Goal: Check status: Check status

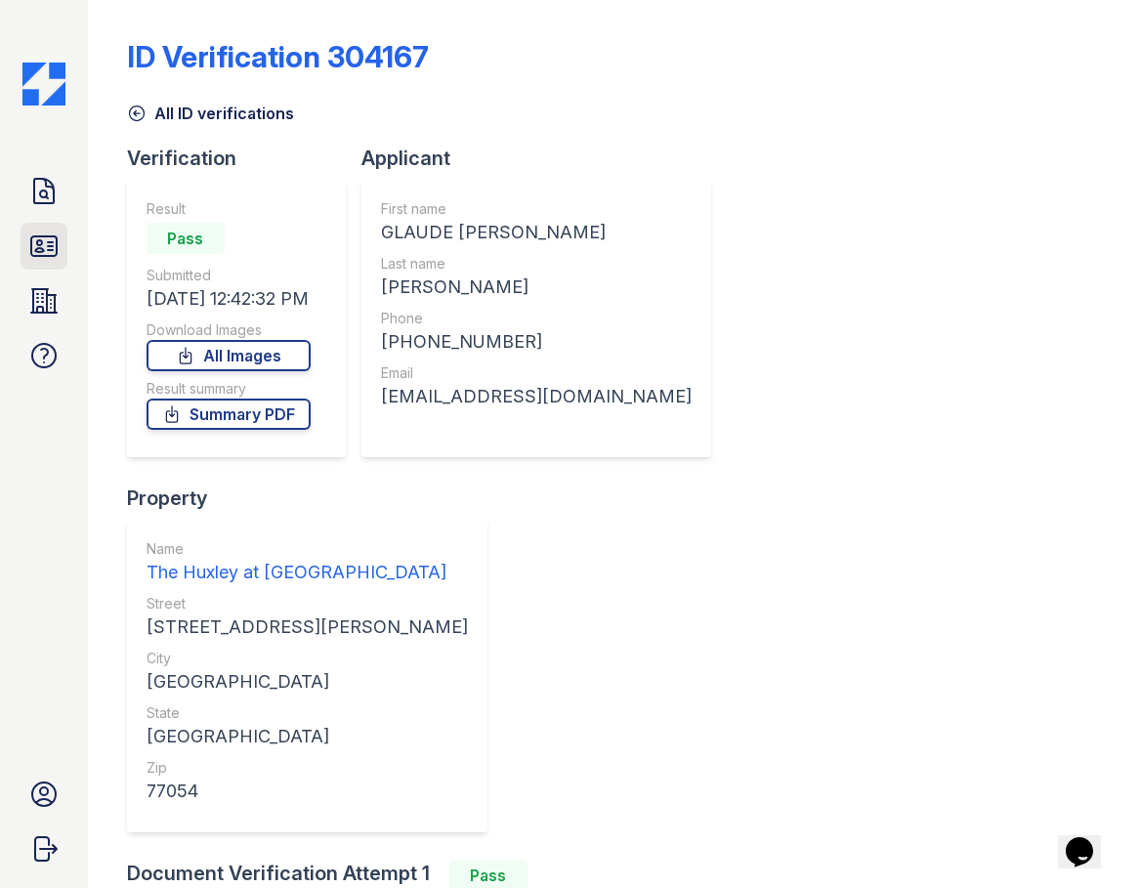
click at [42, 241] on icon at bounding box center [43, 246] width 25 height 20
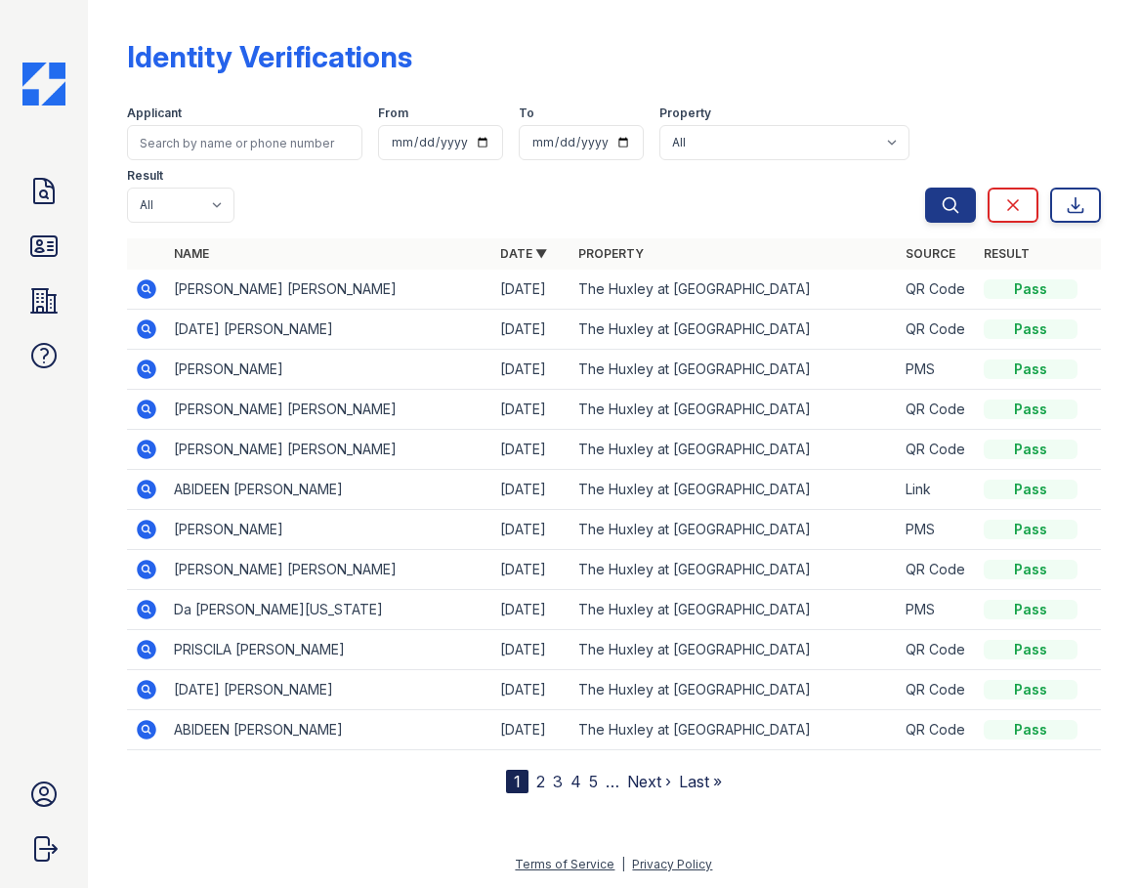
click at [536, 785] on link "2" at bounding box center [540, 782] width 9 height 20
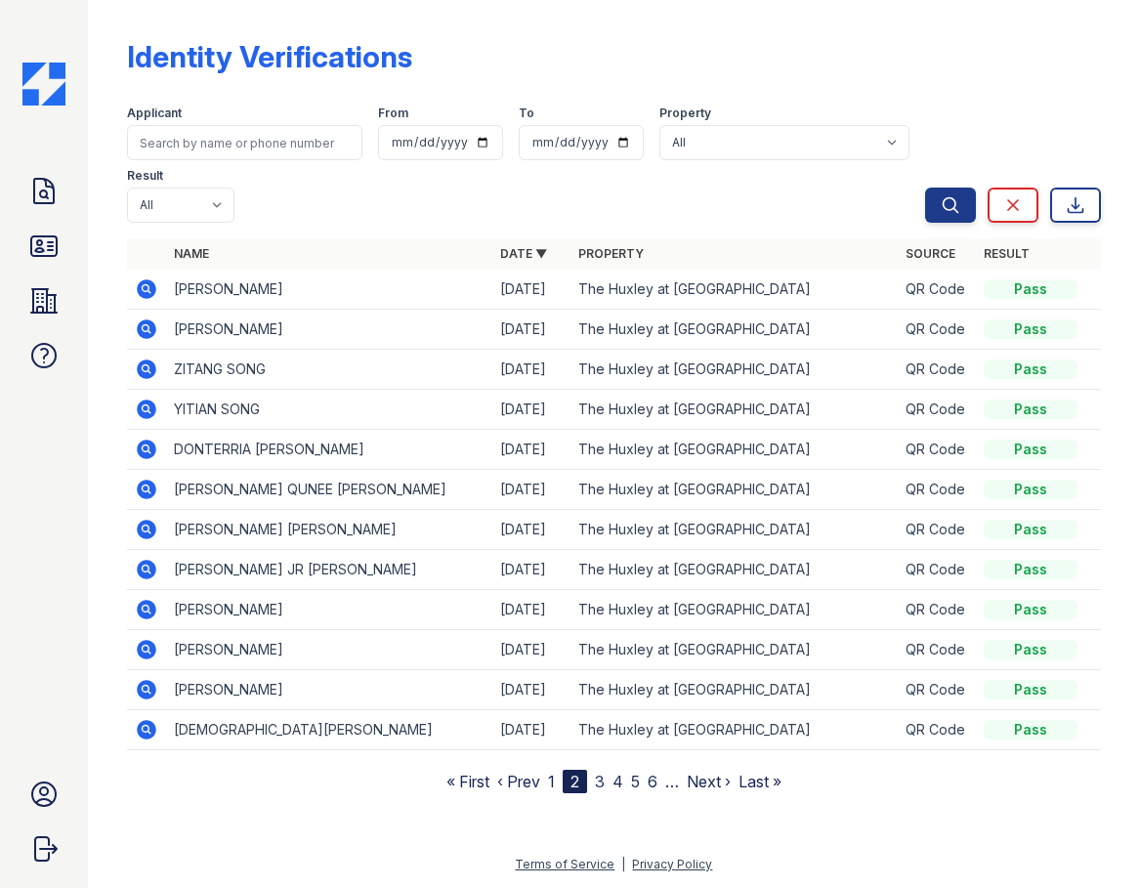
click at [552, 786] on link "1" at bounding box center [551, 782] width 7 height 20
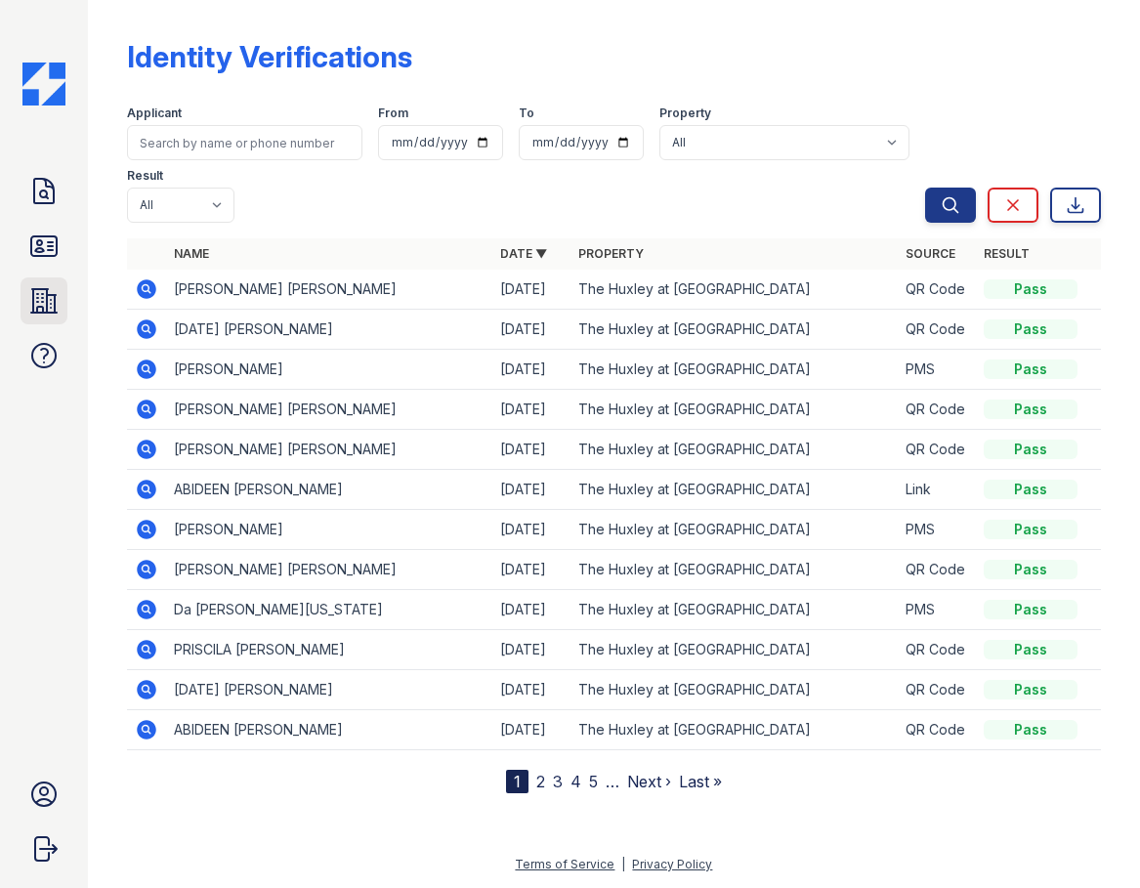
click at [28, 301] on icon at bounding box center [43, 300] width 31 height 31
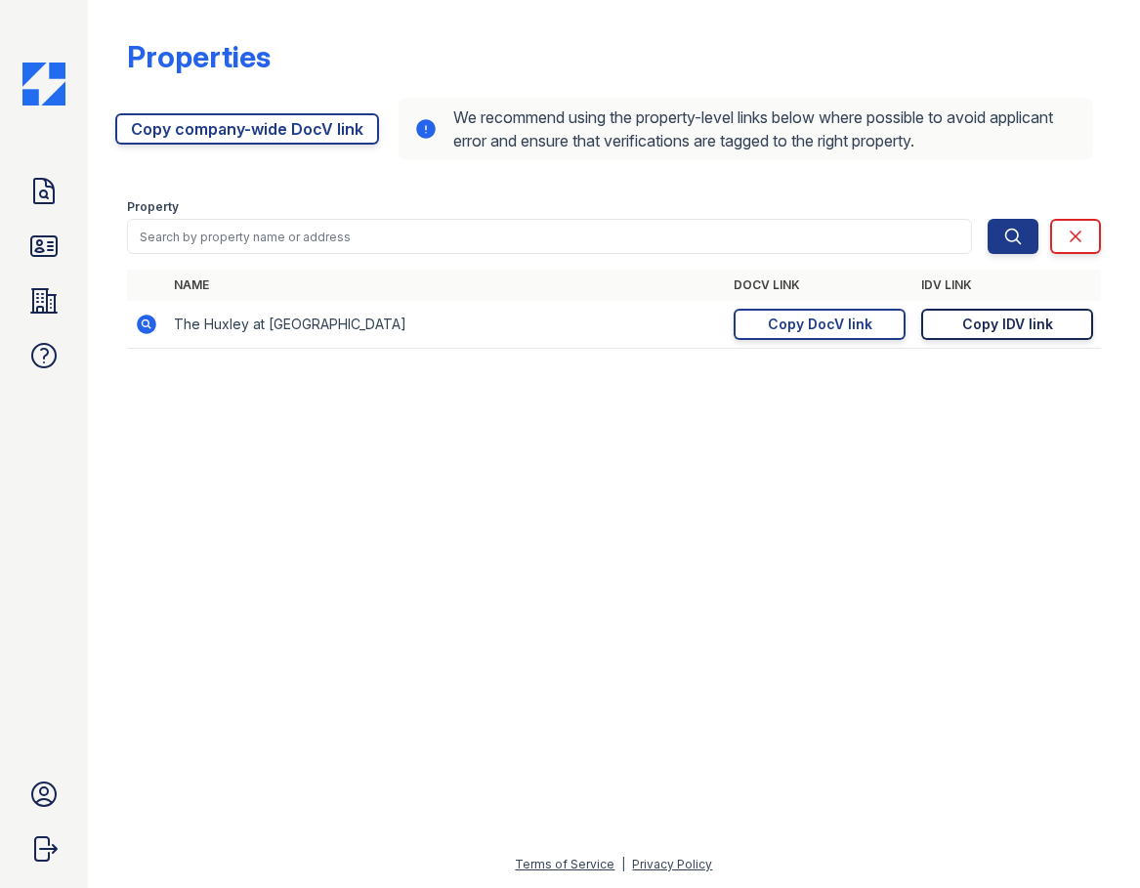
click at [998, 328] on div "Copy IDV link" at bounding box center [1007, 325] width 91 height 20
click at [42, 241] on icon at bounding box center [43, 246] width 25 height 20
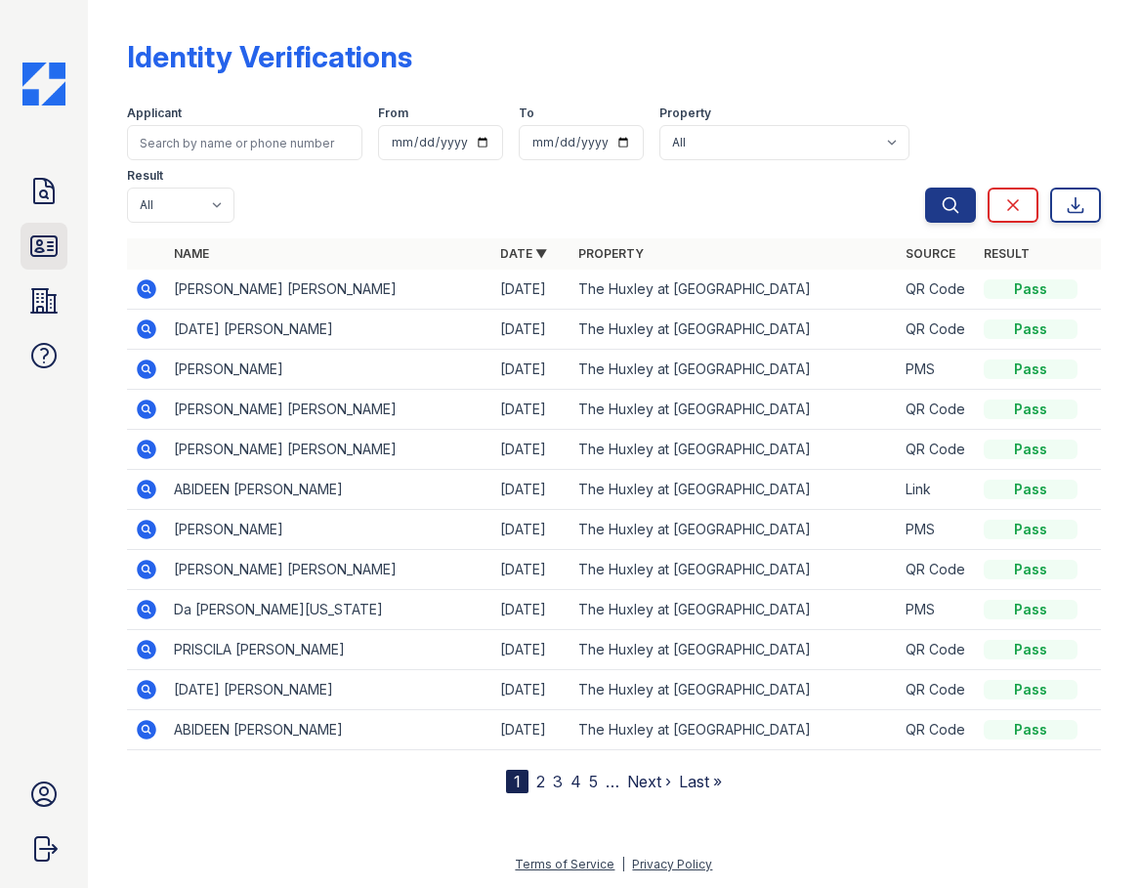
click at [49, 234] on icon at bounding box center [43, 246] width 31 height 31
click at [36, 242] on icon at bounding box center [43, 246] width 25 height 20
click at [47, 234] on icon at bounding box center [43, 246] width 31 height 31
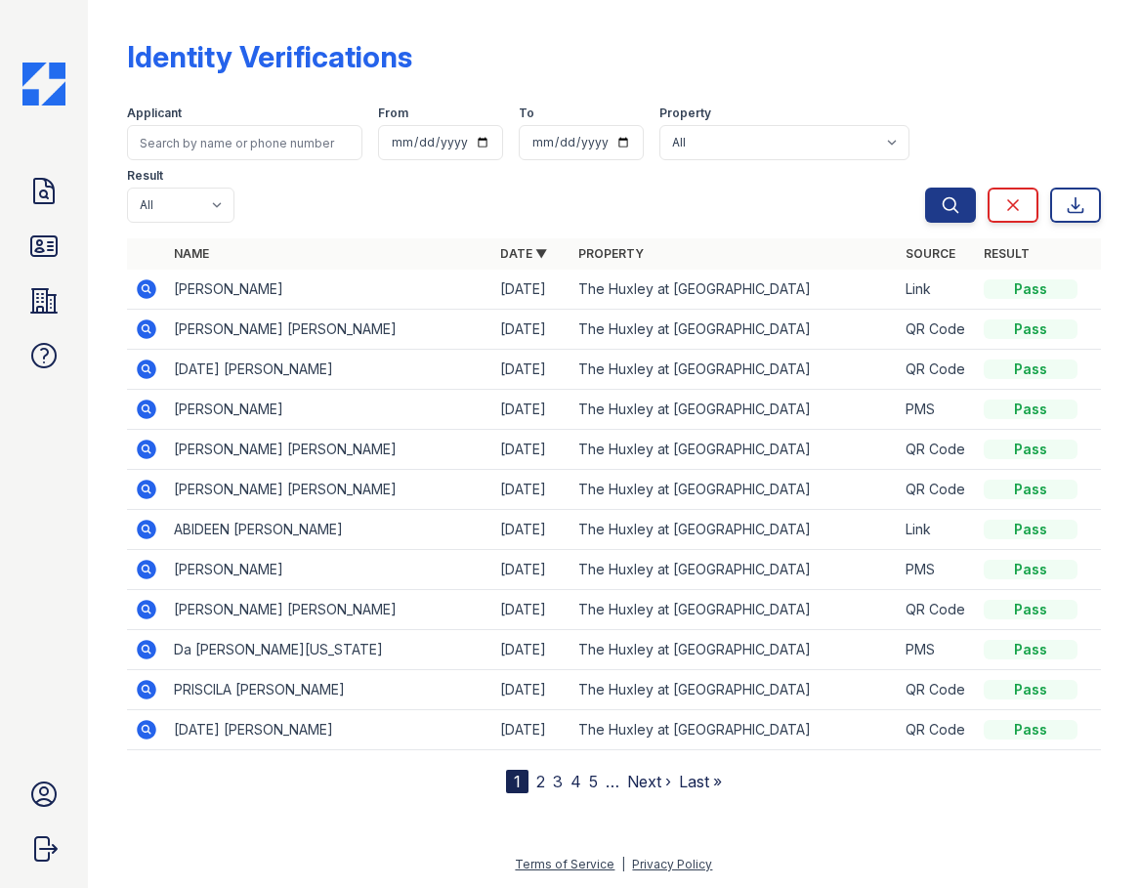
click at [150, 285] on icon at bounding box center [147, 289] width 20 height 20
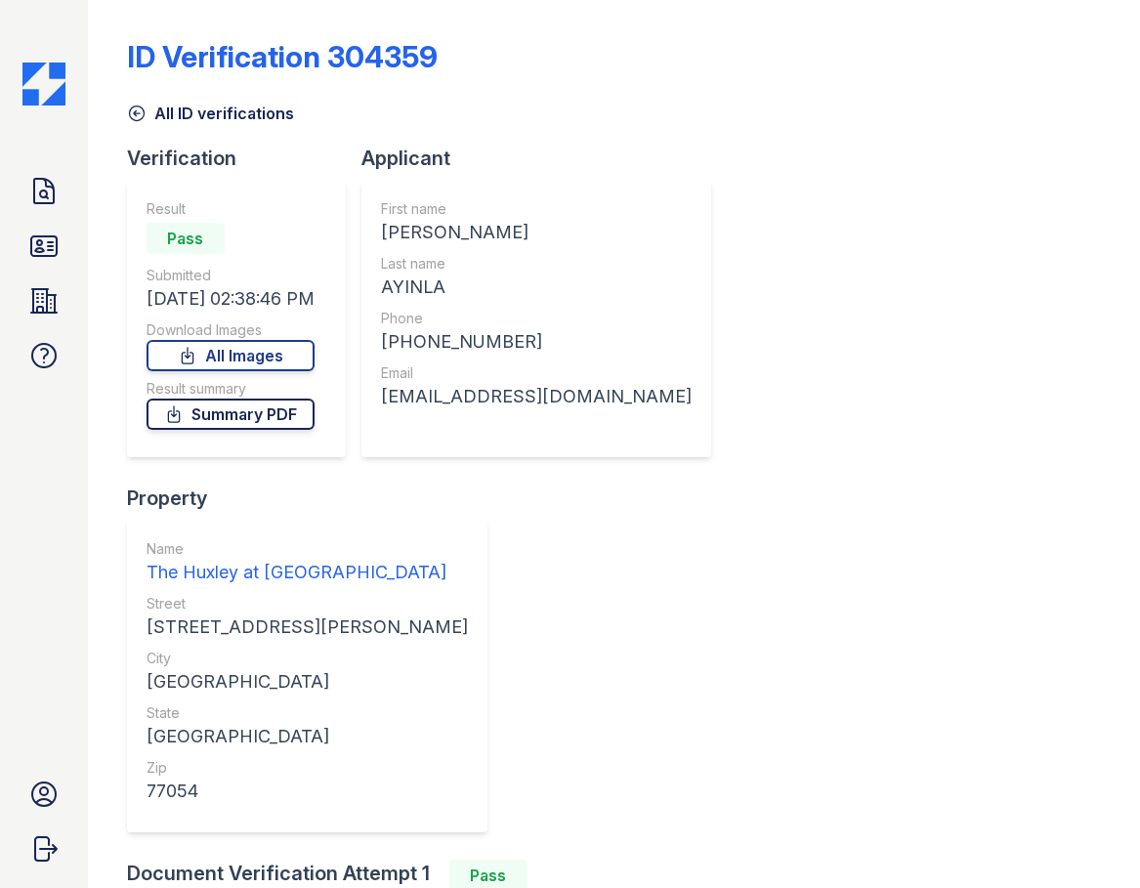
click at [269, 421] on link "Summary PDF" at bounding box center [231, 414] width 168 height 31
